Goal: Navigation & Orientation: Find specific page/section

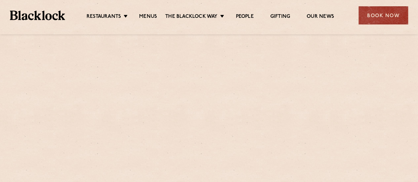
scroll to position [36, 0]
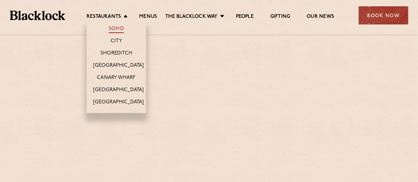
click at [114, 33] on link "Soho" at bounding box center [116, 29] width 15 height 7
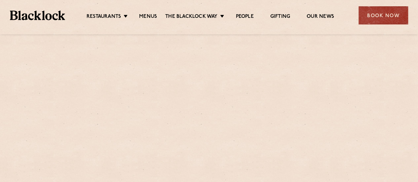
click at [114, 29] on div "Restaurants Soho City Shoreditch Covent Garden Canary Wharf Manchester Birmingh…" at bounding box center [209, 14] width 418 height 29
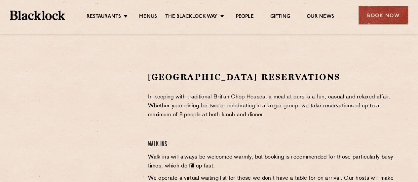
scroll to position [63, 0]
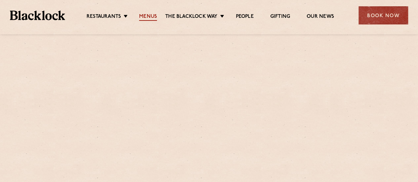
click at [146, 16] on link "Menus" at bounding box center [148, 17] width 18 height 7
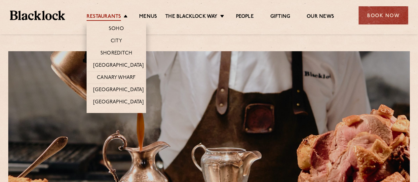
click at [111, 16] on link "Restaurants" at bounding box center [104, 17] width 34 height 7
